Goal: Find specific page/section: Find specific page/section

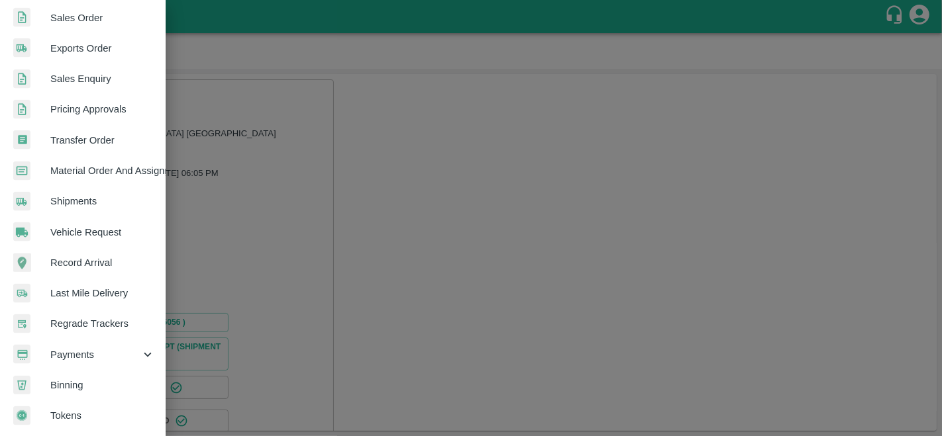
scroll to position [317, 0]
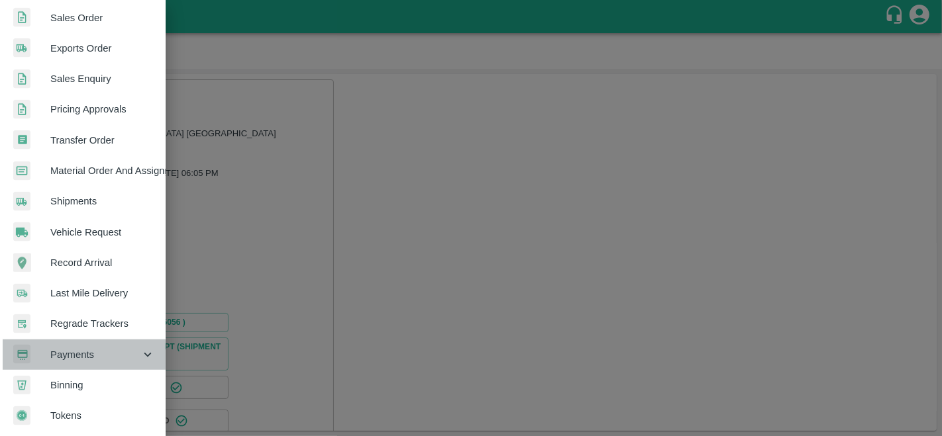
click at [95, 340] on div "Payments" at bounding box center [83, 355] width 166 height 30
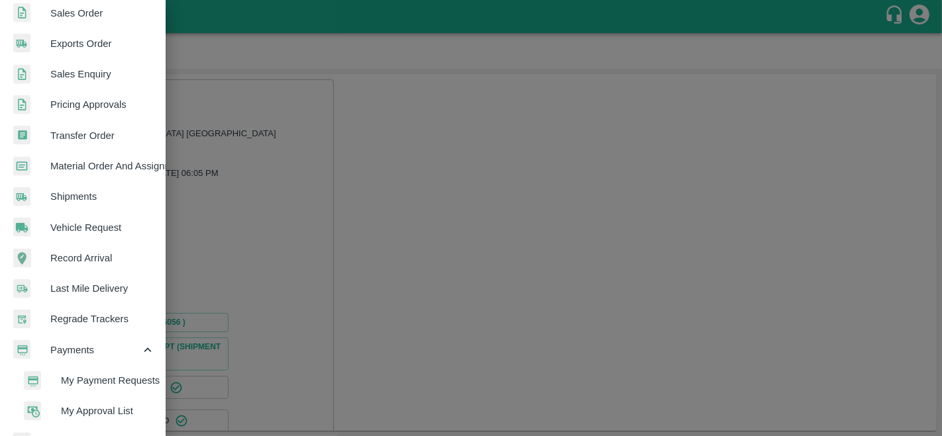
click at [101, 373] on span "My Payment Requests" at bounding box center [108, 380] width 94 height 15
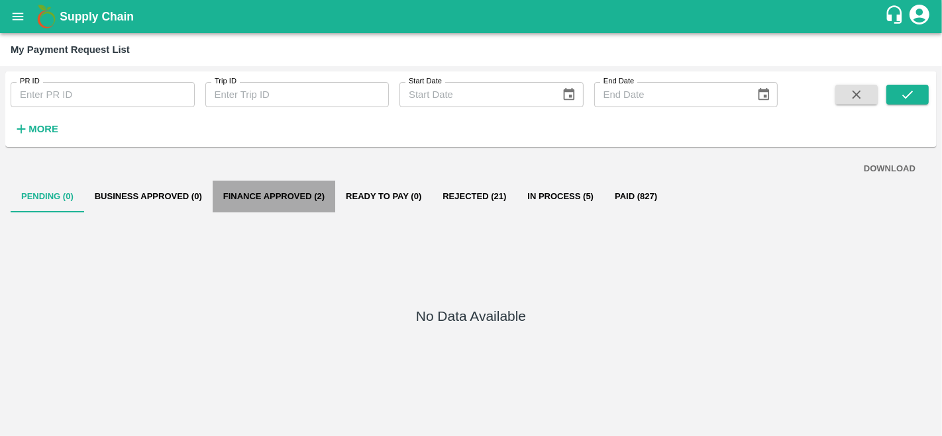
click at [277, 192] on button "Finance Approved (2)" at bounding box center [274, 197] width 123 height 32
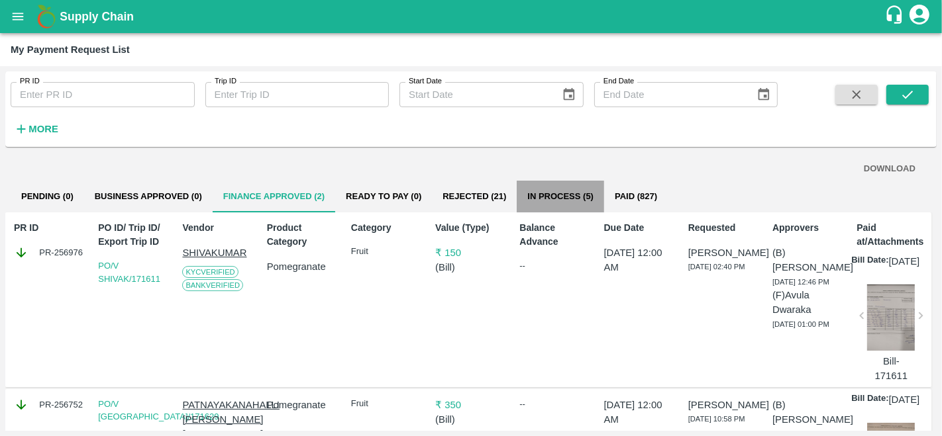
click at [548, 187] on button "In Process (5)" at bounding box center [560, 197] width 87 height 32
